Goal: Information Seeking & Learning: Learn about a topic

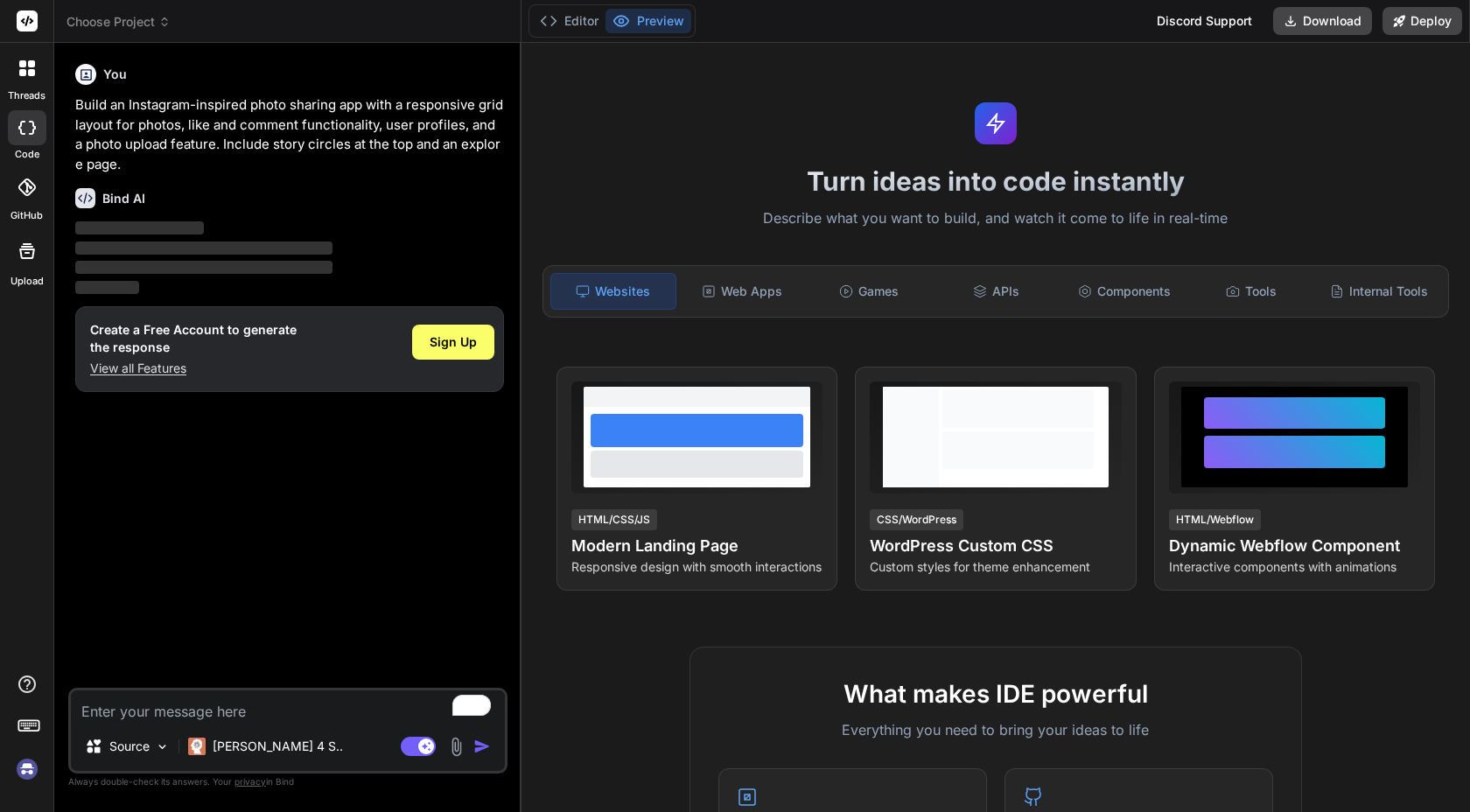
type textarea "x"
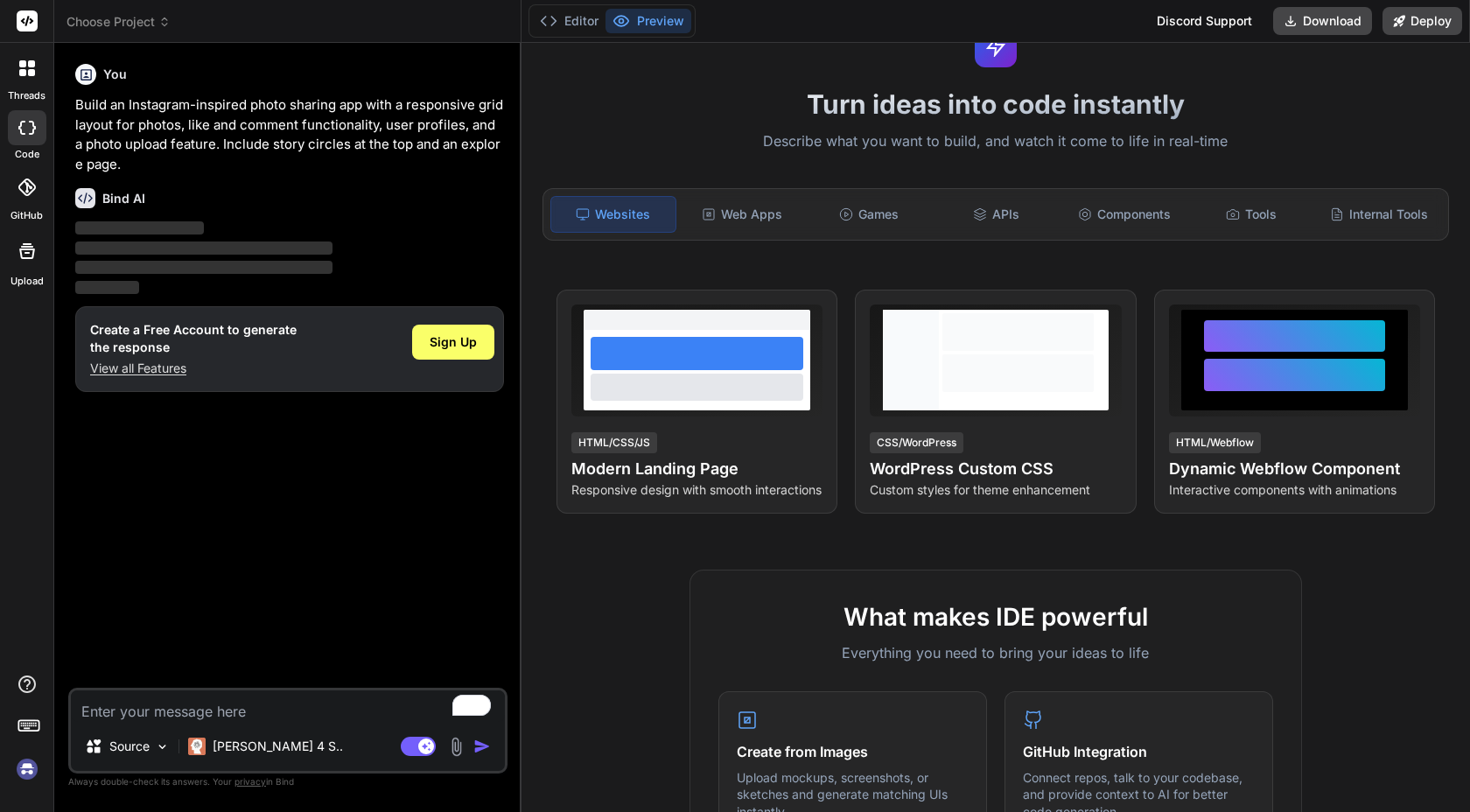
scroll to position [89, 0]
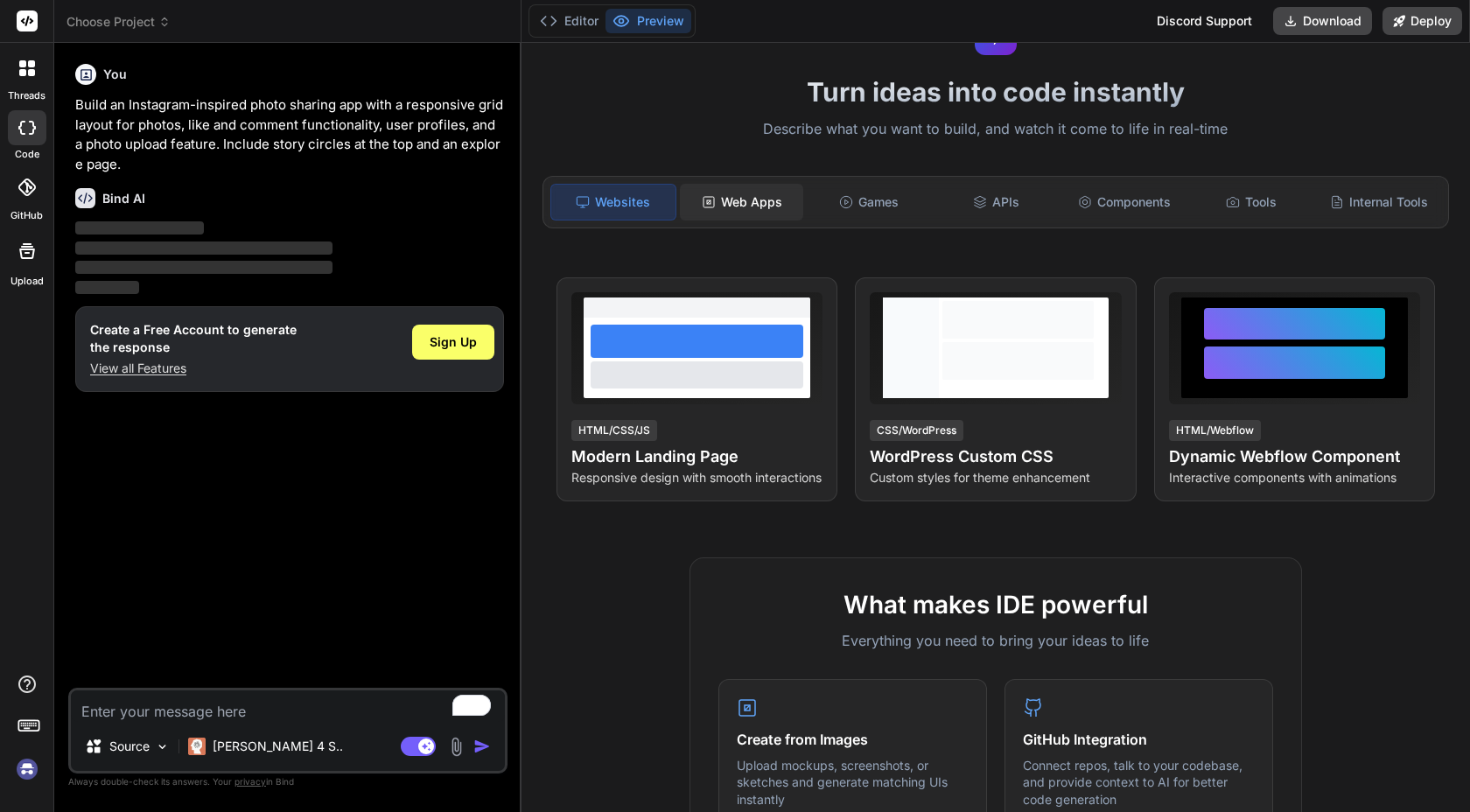
click at [736, 189] on div "Web Apps" at bounding box center [741, 201] width 124 height 36
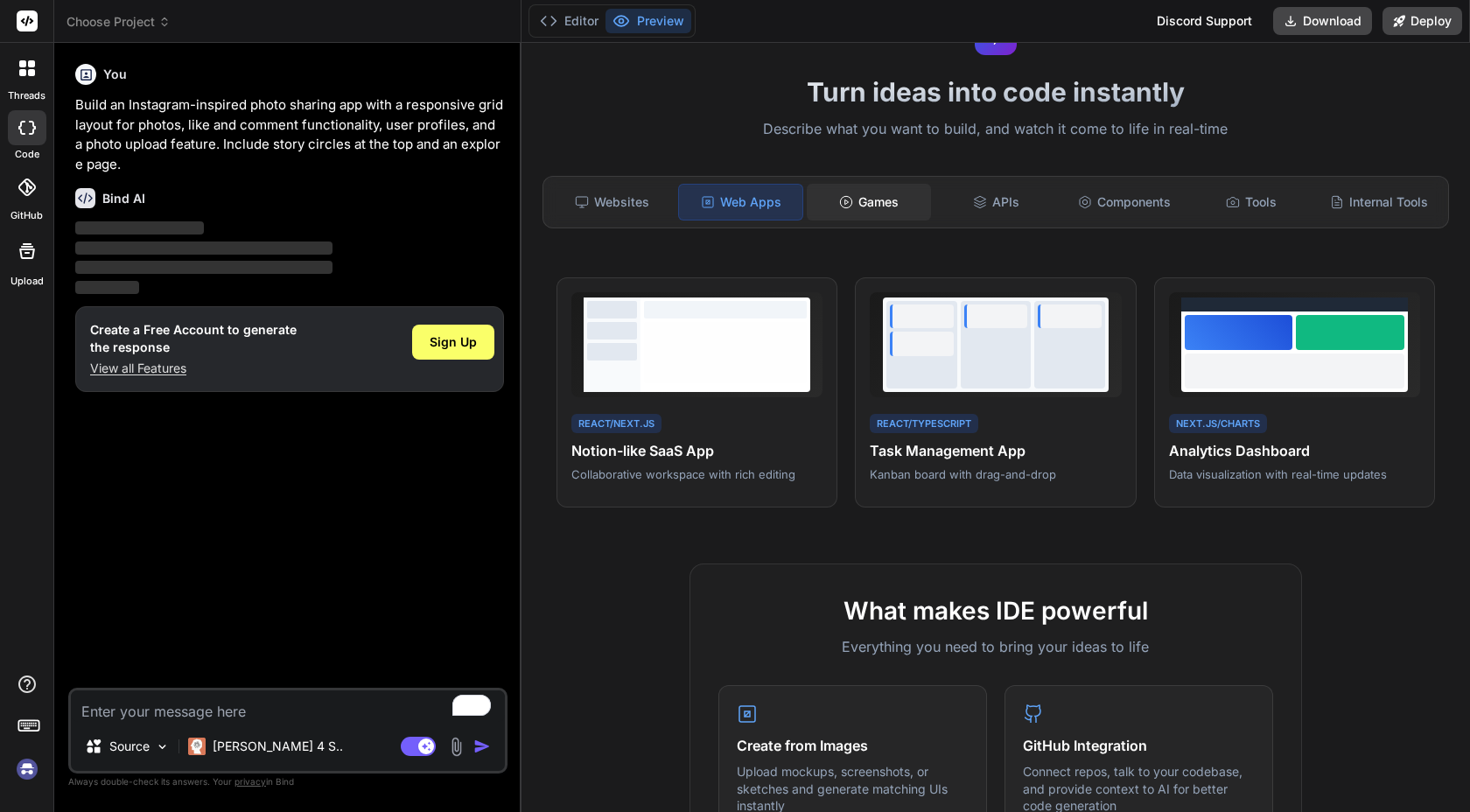
click at [875, 198] on div "Games" at bounding box center [868, 201] width 124 height 36
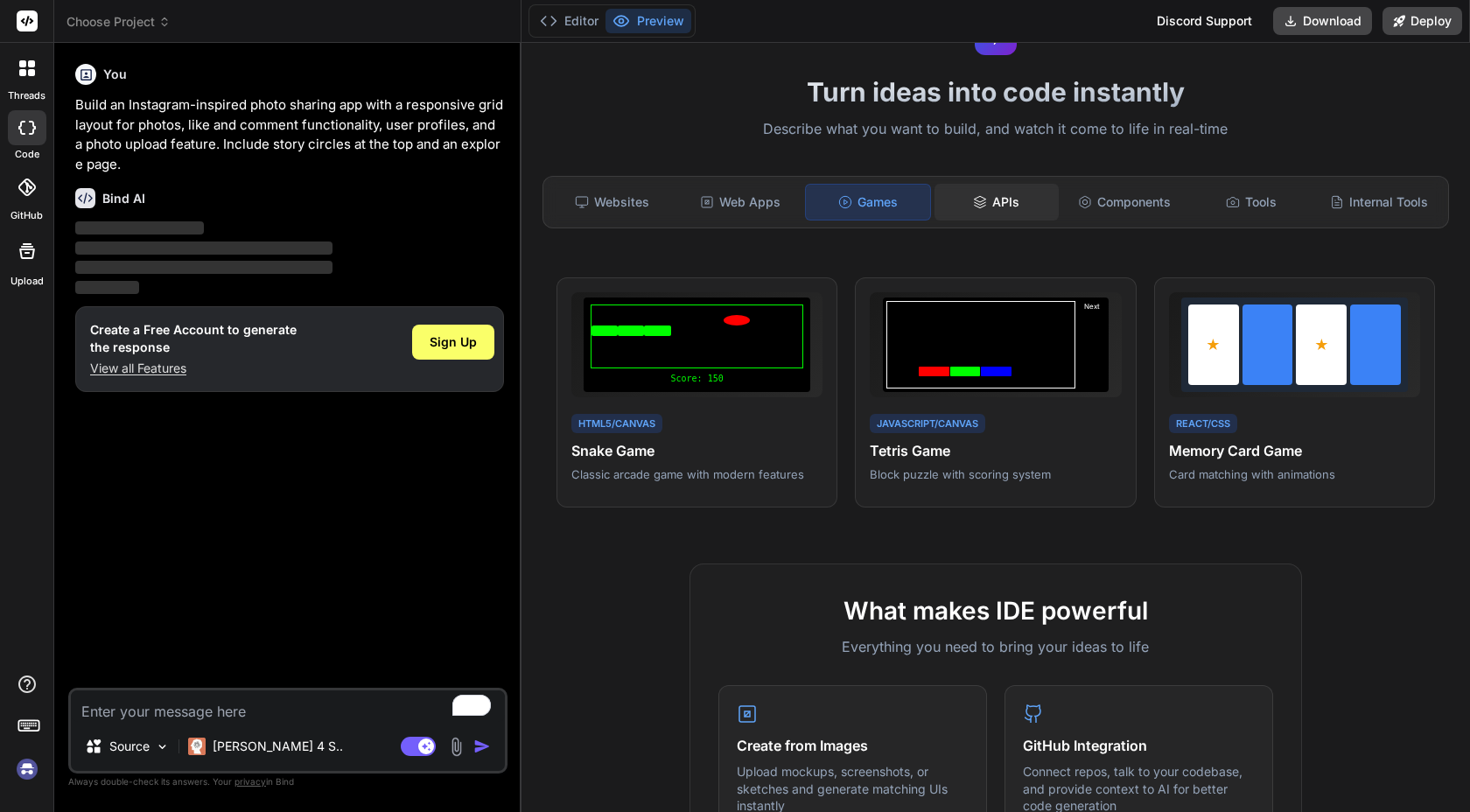
click at [1003, 196] on div "APIs" at bounding box center [996, 201] width 124 height 36
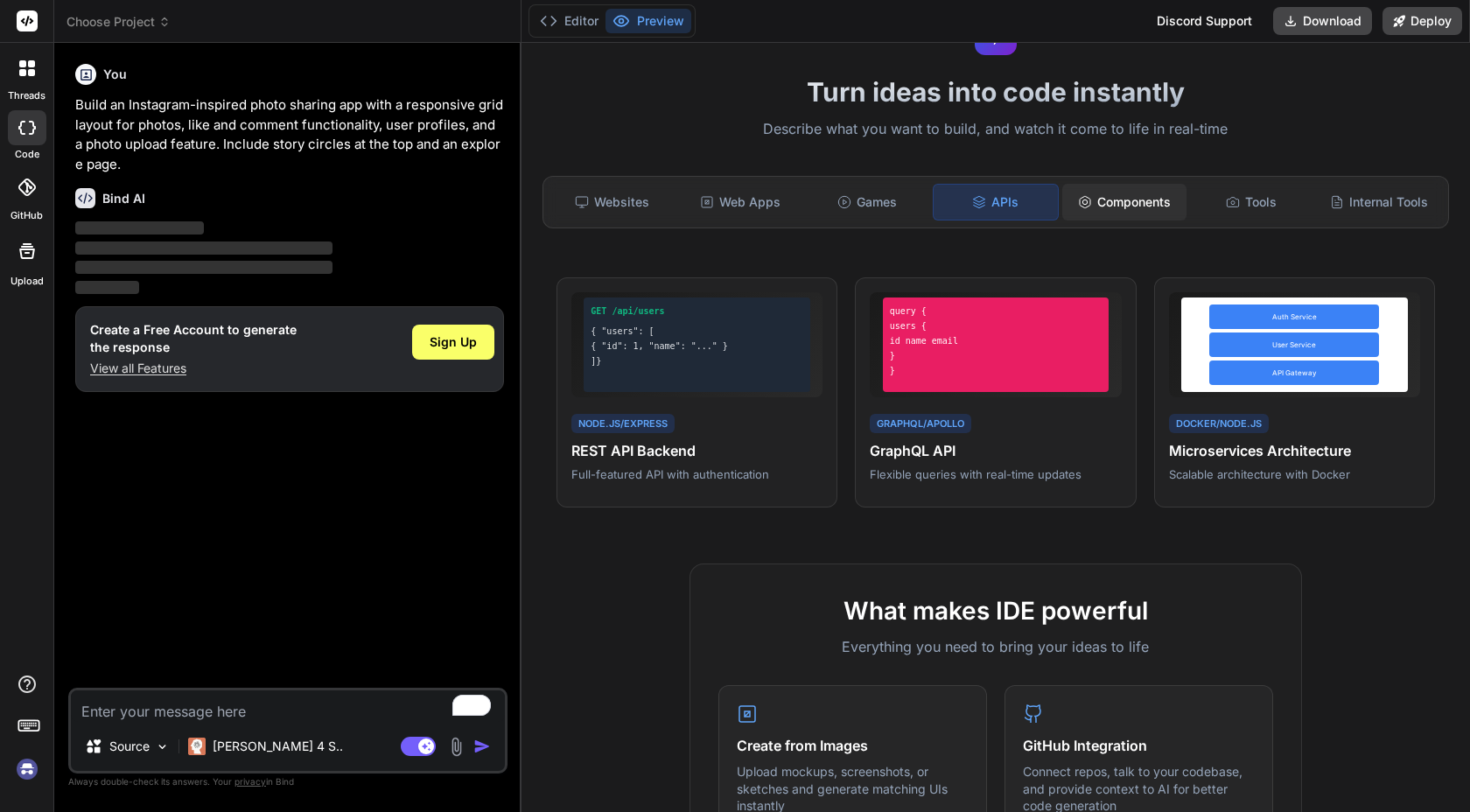
click at [1100, 195] on div "Components" at bounding box center [1123, 201] width 124 height 36
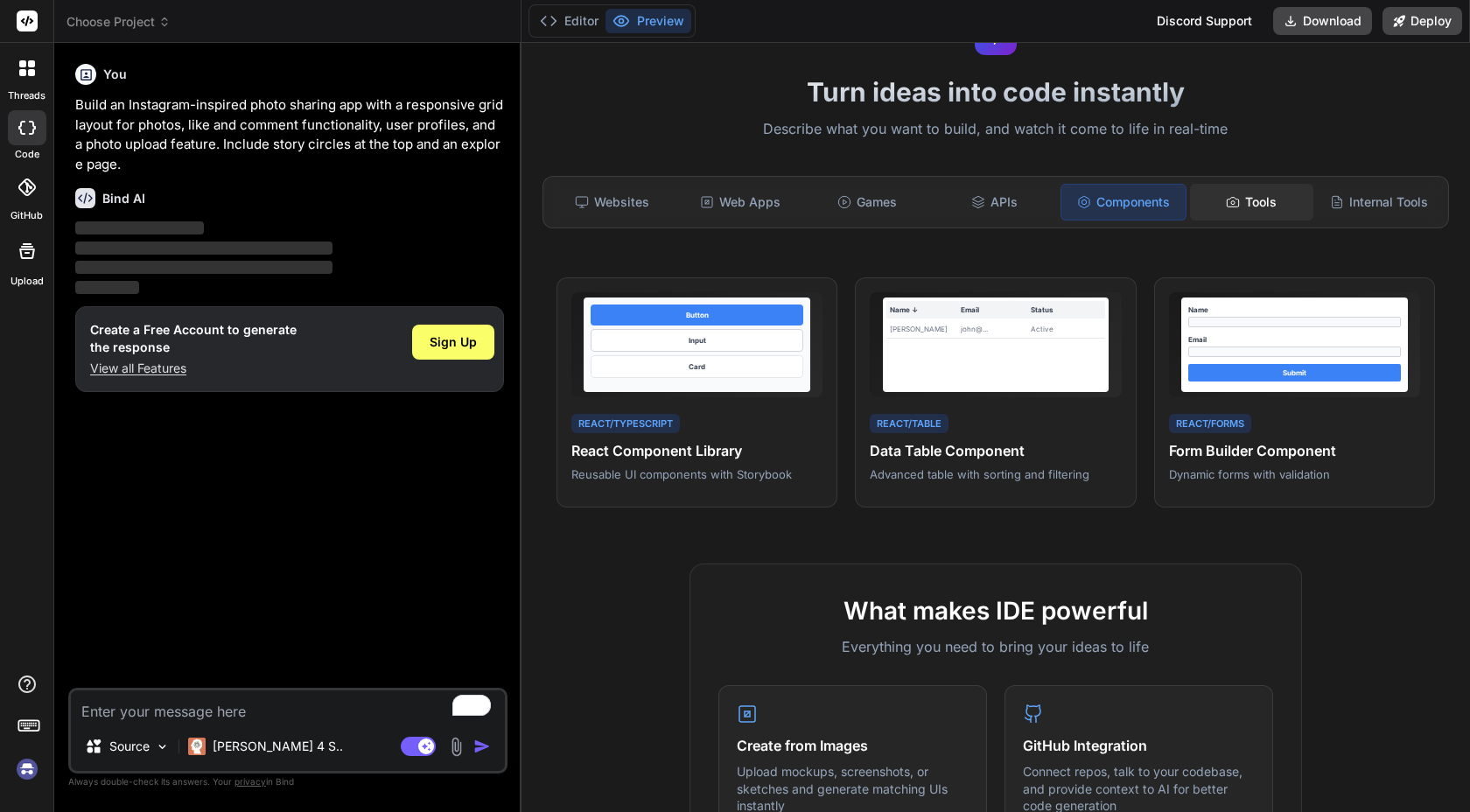
click at [1231, 202] on div "Tools" at bounding box center [1251, 201] width 124 height 36
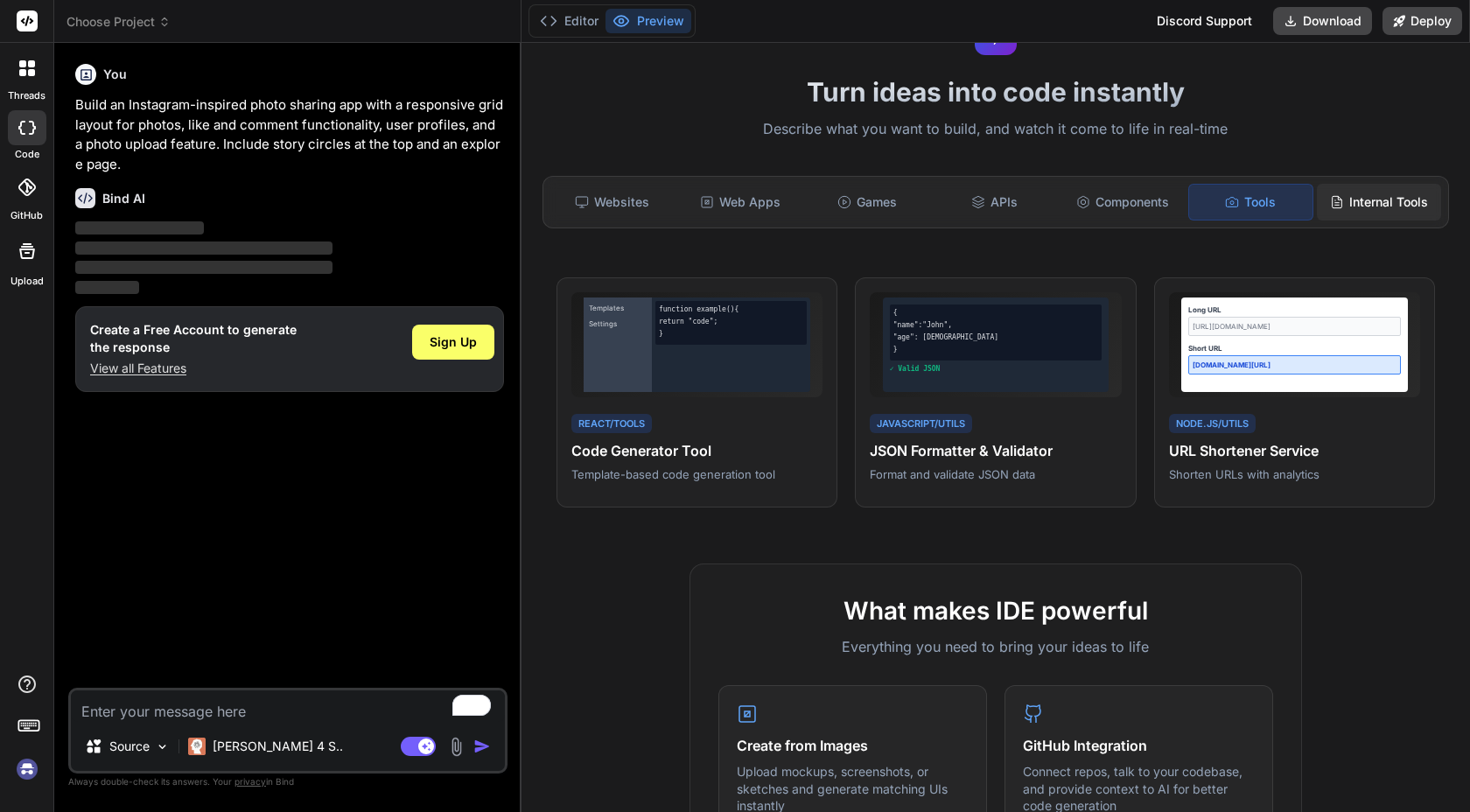
click at [1337, 205] on div "Internal Tools" at bounding box center [1378, 201] width 124 height 36
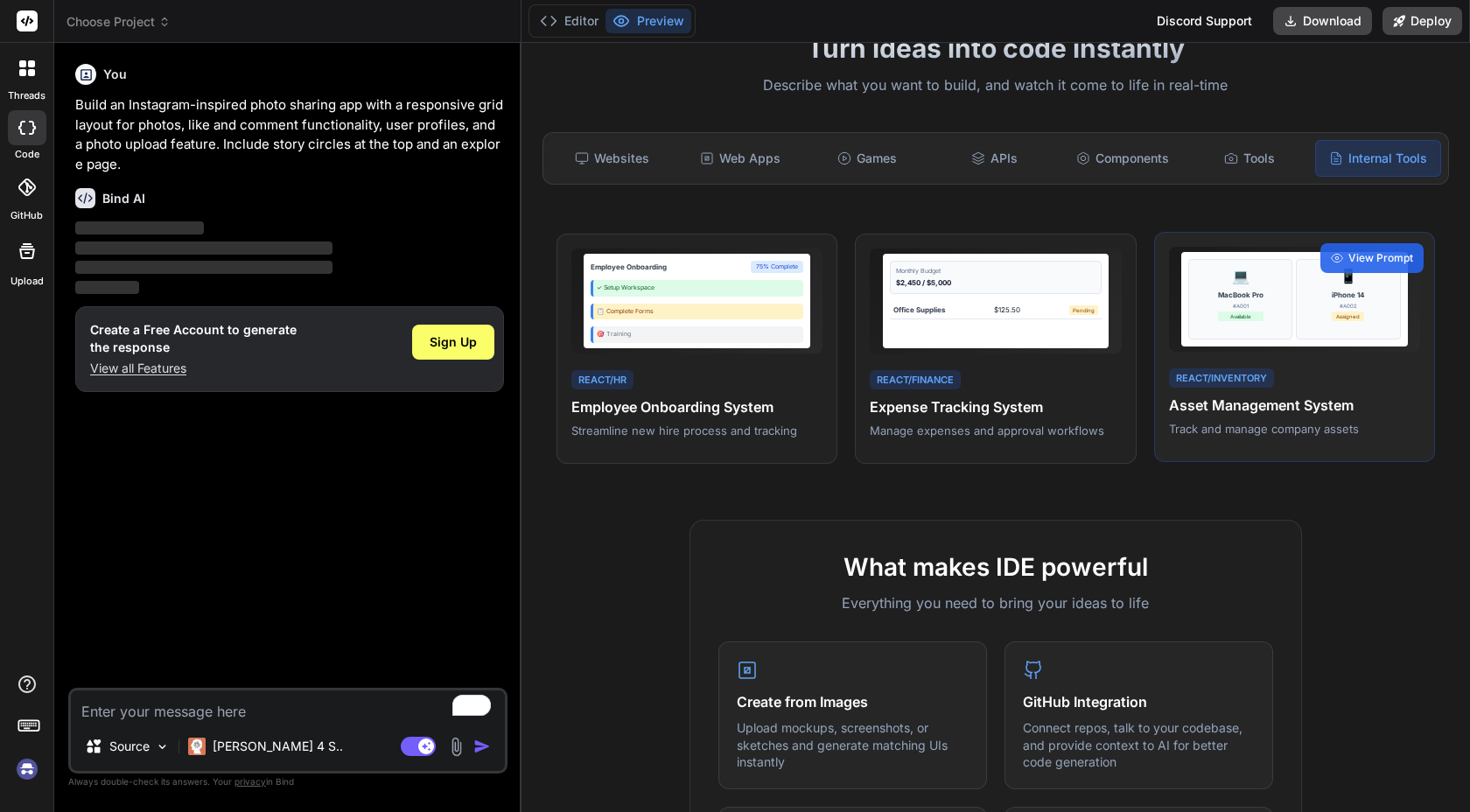
scroll to position [0, 0]
